Goal: Task Accomplishment & Management: Manage account settings

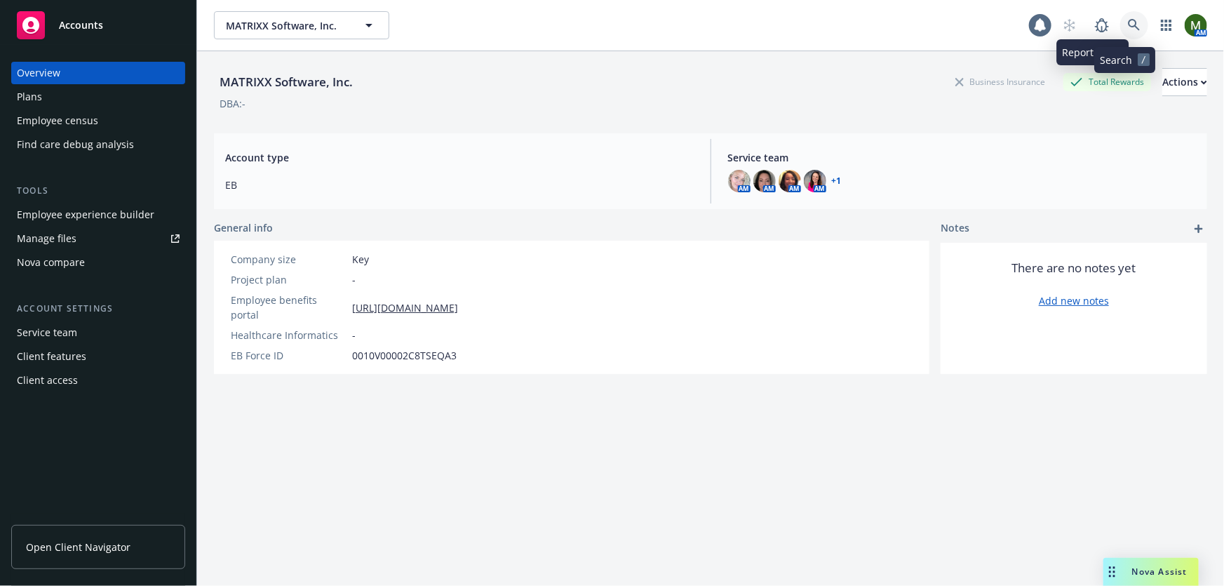
click at [1128, 19] on icon at bounding box center [1134, 25] width 13 height 13
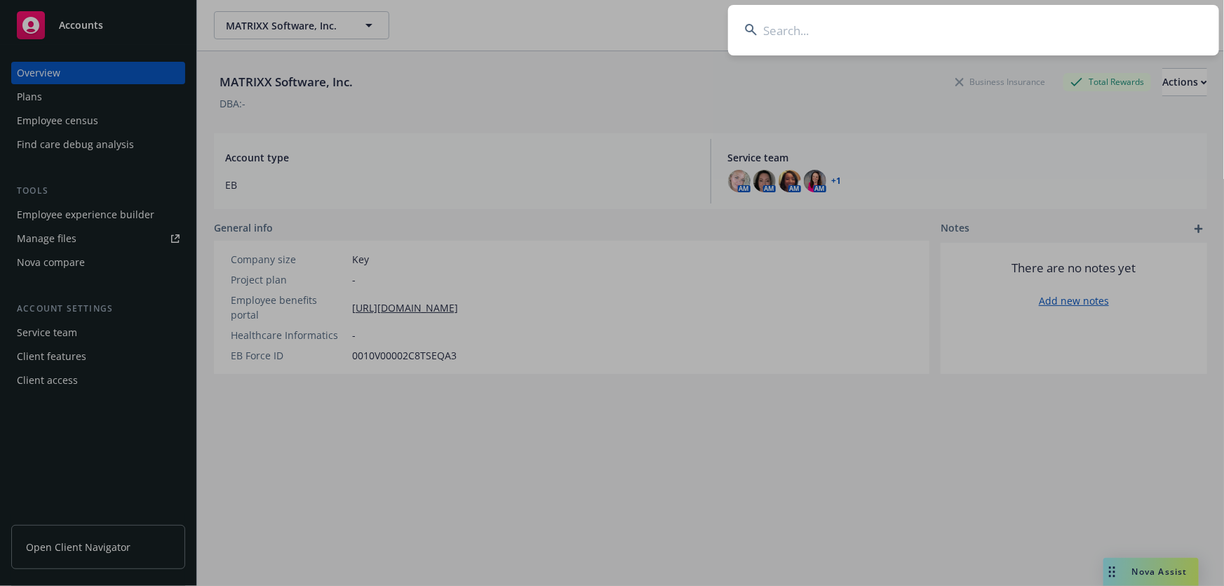
click at [879, 24] on input at bounding box center [973, 30] width 491 height 50
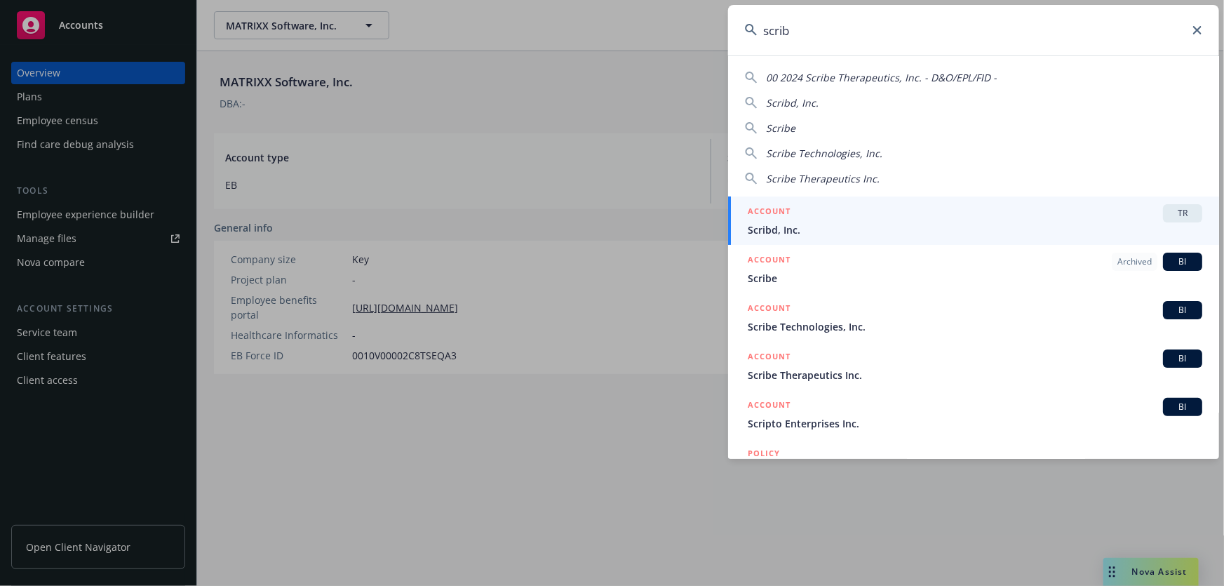
type input "scrib"
click at [841, 219] on div "ACCOUNT TR" at bounding box center [975, 213] width 454 height 18
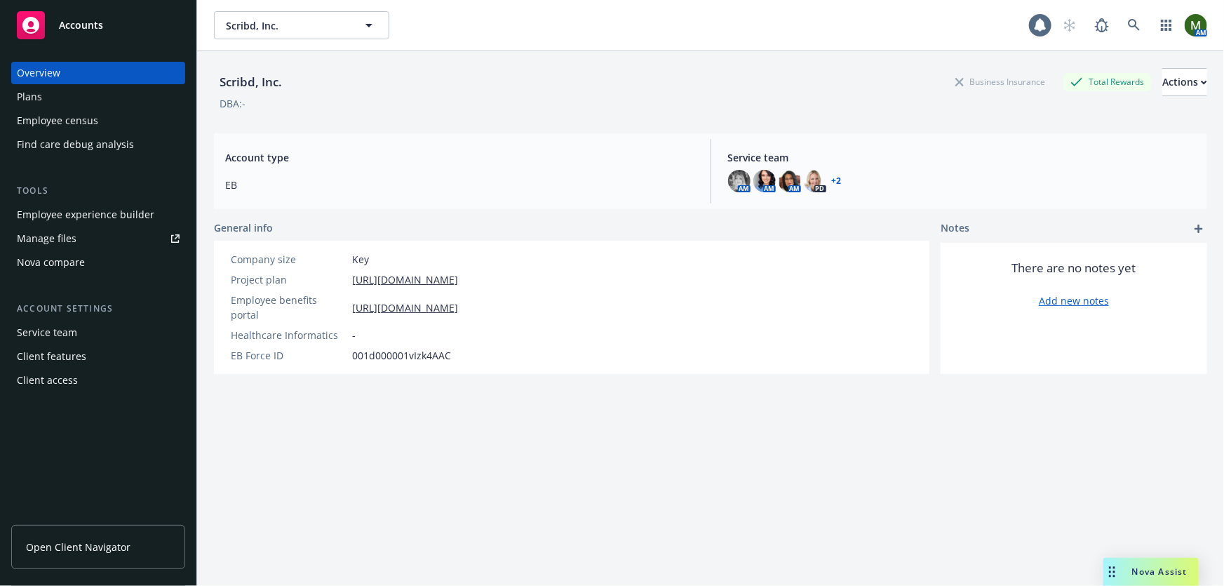
click at [107, 208] on div "Employee experience builder" at bounding box center [85, 214] width 137 height 22
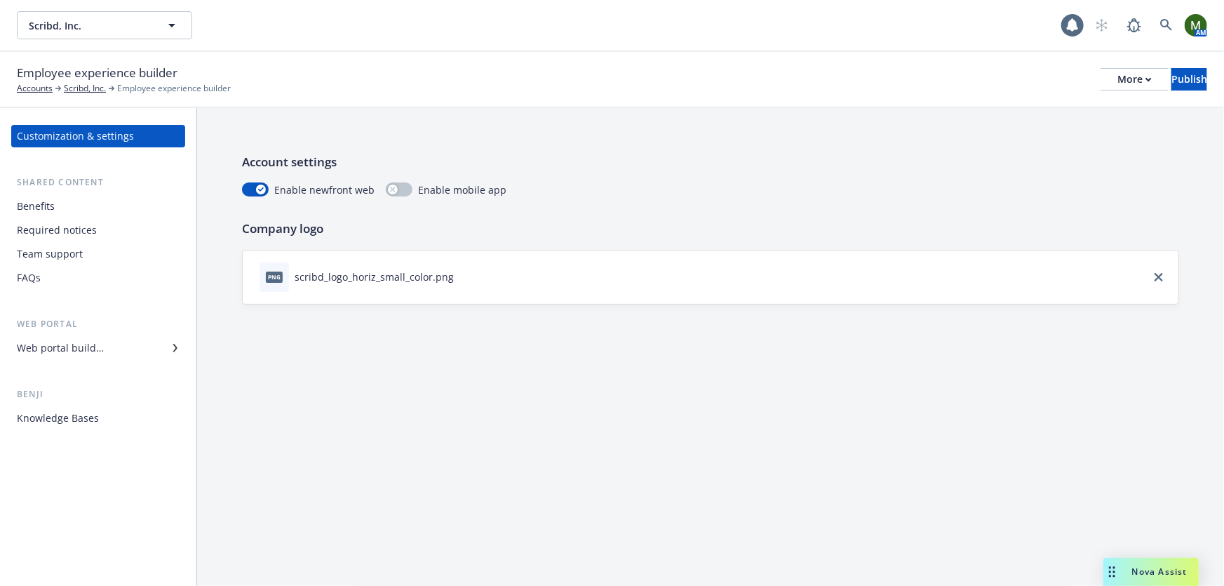
click at [58, 337] on div "Web portal builder" at bounding box center [60, 348] width 87 height 22
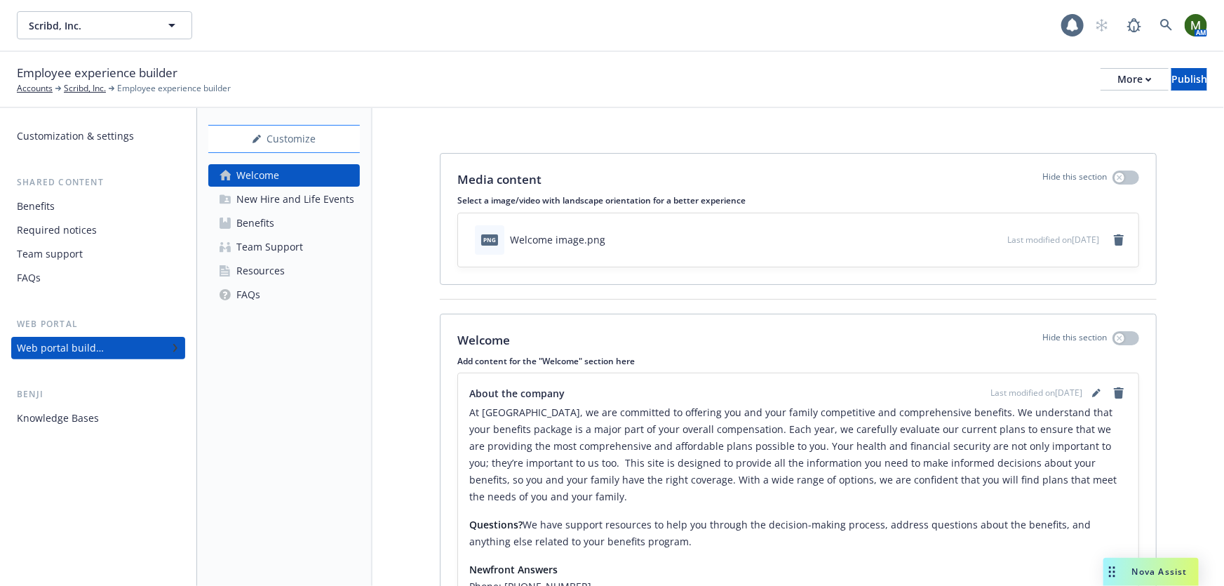
click at [324, 152] on div "Customize Welcome New Hire and Life Events Benefits Team Support Resources FAQs" at bounding box center [283, 215] width 151 height 181
click at [325, 148] on div "Customize" at bounding box center [283, 139] width 151 height 27
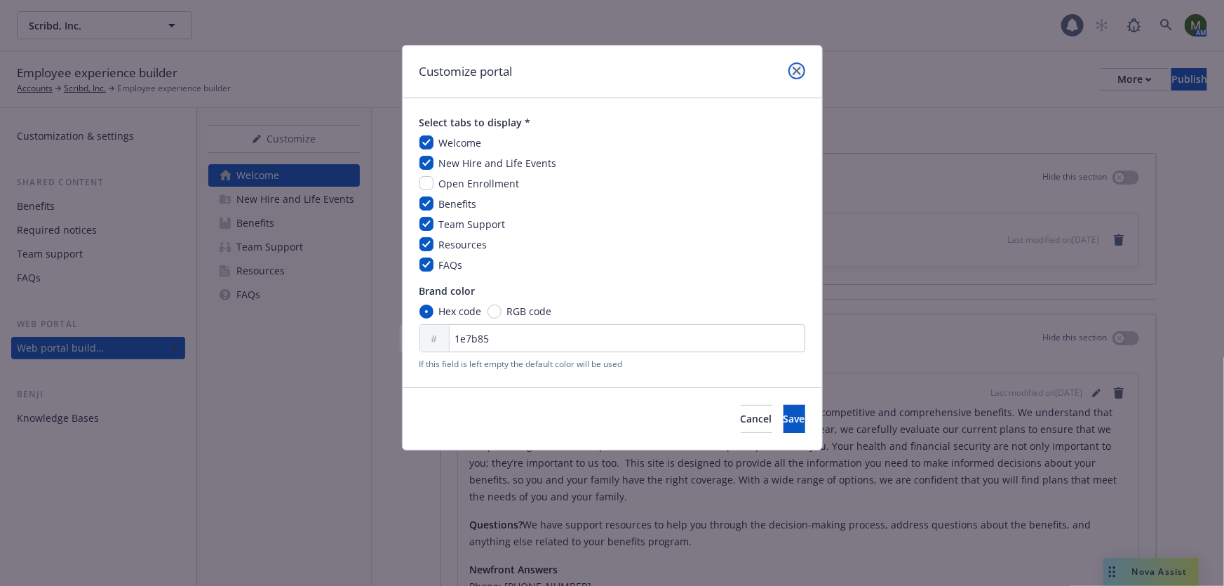
click at [792, 72] on icon "close" at bounding box center [796, 71] width 8 height 8
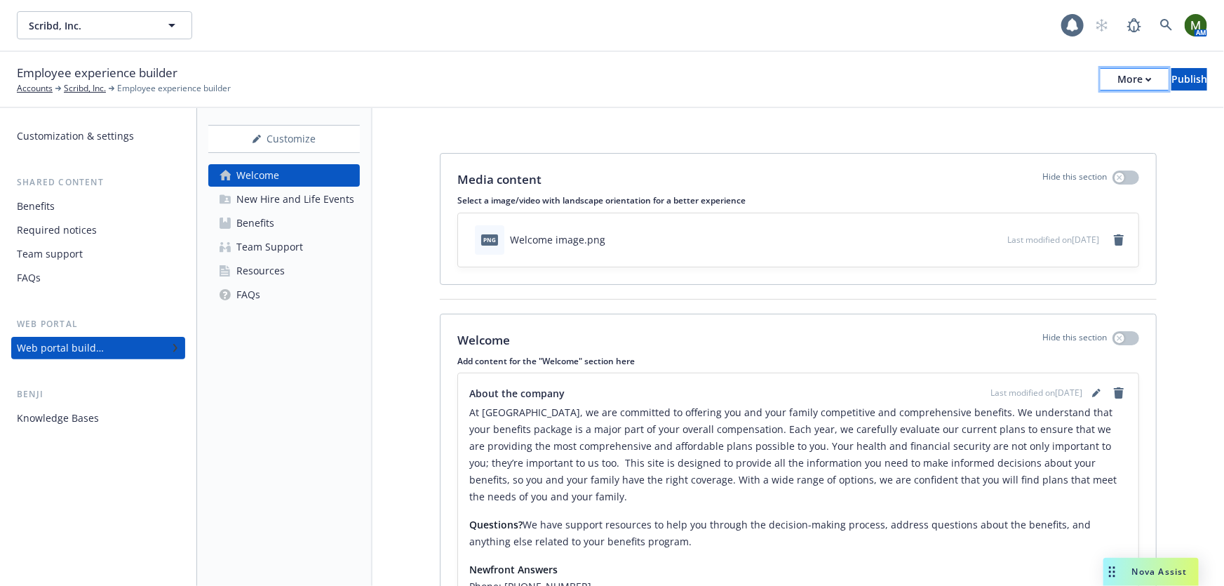
click at [1100, 79] on button "More" at bounding box center [1134, 79] width 68 height 22
click at [940, 81] on div "Employee experience builder Accounts Scribd, Inc. Employee experience builder M…" at bounding box center [612, 79] width 1190 height 31
click at [295, 144] on div "Customize" at bounding box center [283, 139] width 151 height 27
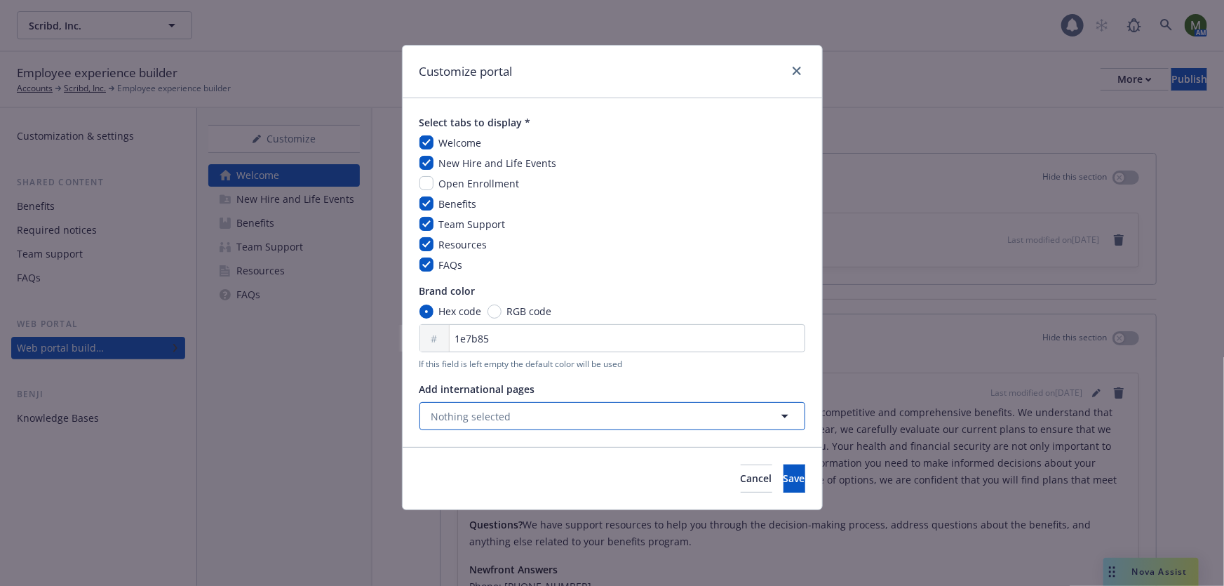
click at [536, 425] on button "Nothing selected" at bounding box center [612, 416] width 386 height 28
click at [503, 421] on span "Nothing selected" at bounding box center [471, 416] width 80 height 15
click at [796, 69] on icon "close" at bounding box center [796, 71] width 8 height 8
